Goal: Transaction & Acquisition: Obtain resource

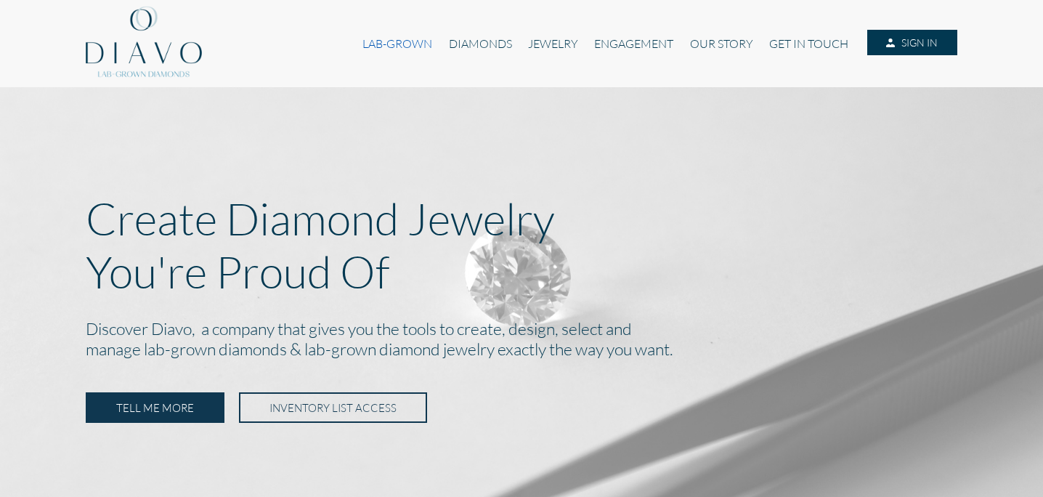
click at [412, 36] on link "LAB-GROWN" at bounding box center [397, 44] width 86 height 28
click at [456, 43] on link "DIAMONDS" at bounding box center [480, 44] width 79 height 28
click at [326, 388] on div "Create Diamond Jewelry You're Proud Of Discover Diavo, a company that gives you…" at bounding box center [521, 304] width 871 height 225
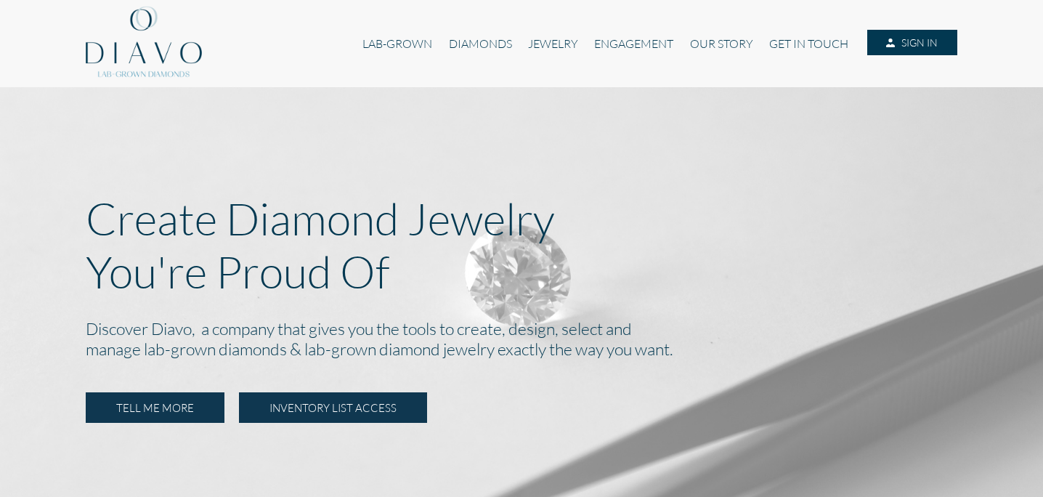
click at [326, 399] on link "INVENTORY LIST ACCESS" at bounding box center [333, 407] width 188 height 30
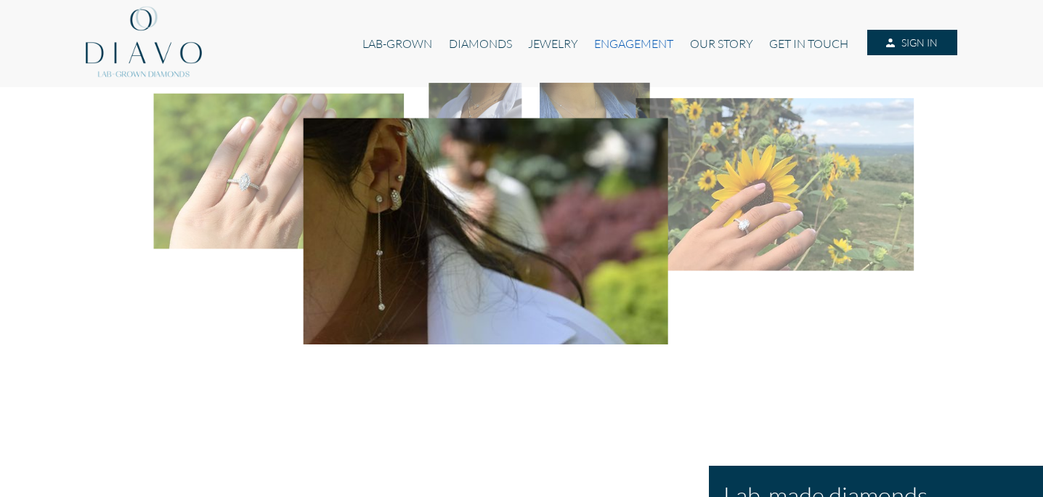
click at [590, 44] on link "ENGAGEMENT" at bounding box center [633, 44] width 95 height 28
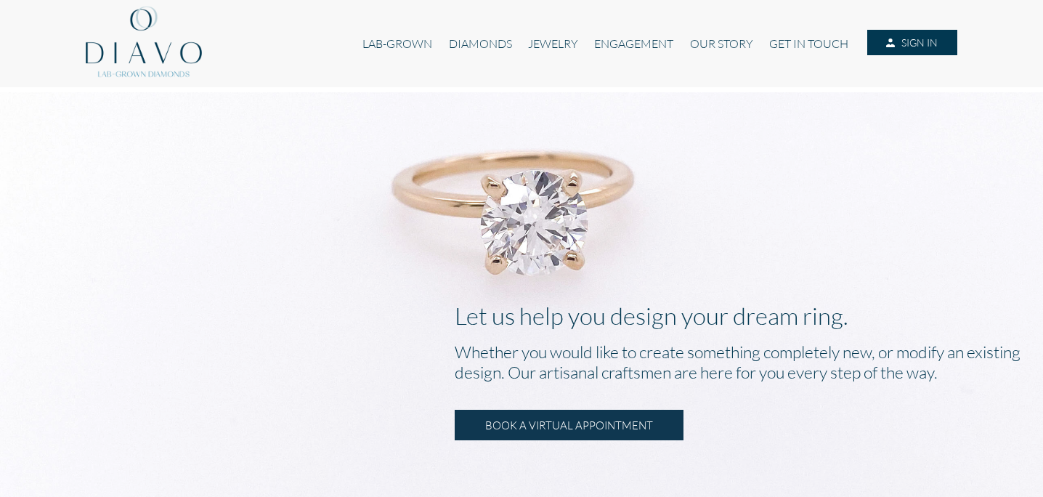
click at [386, 27] on div "LAB-GROWN DIAMONDS JEWELRY ENGAGEMENT OUR STORY GET IN TOUCH SIGN IN" at bounding box center [521, 43] width 871 height 87
click at [386, 44] on link "LAB-GROWN" at bounding box center [397, 44] width 86 height 28
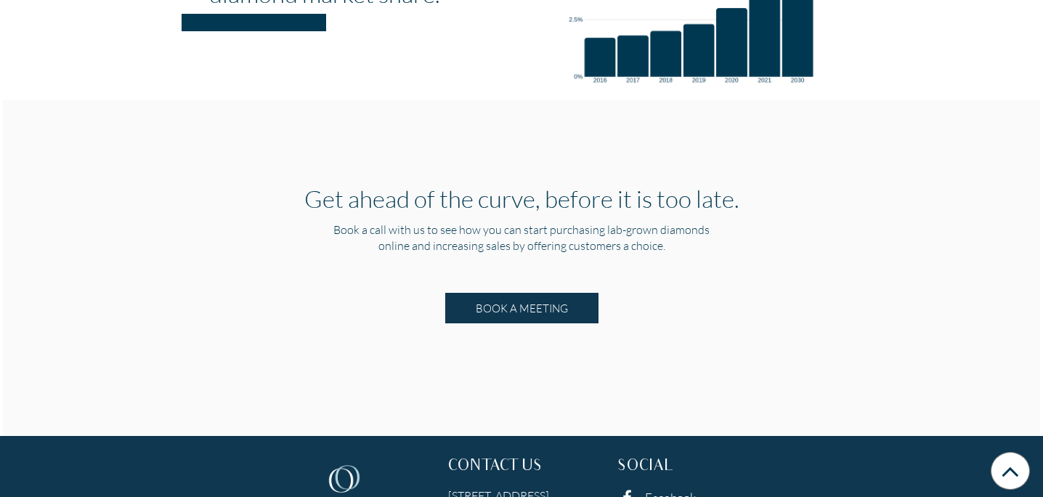
scroll to position [2807, 0]
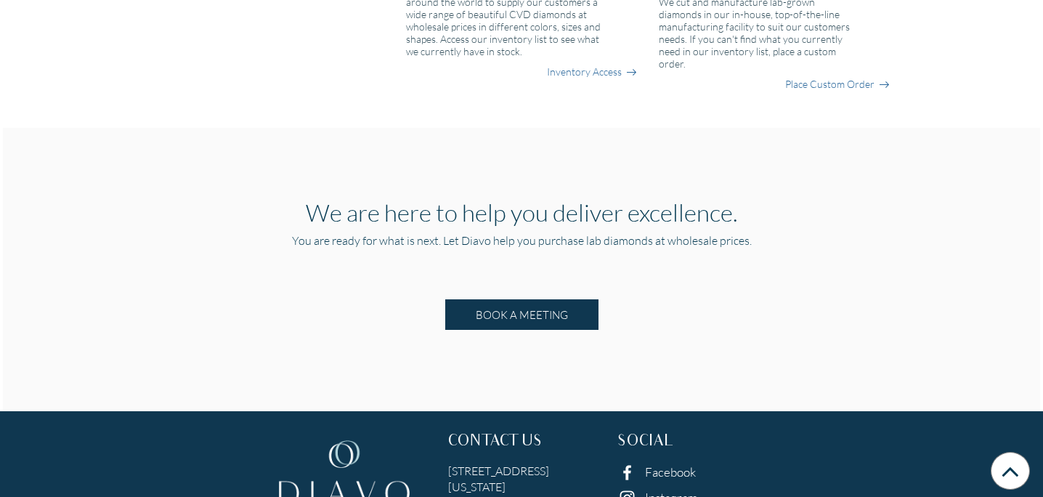
scroll to position [1492, 0]
